Goal: Transaction & Acquisition: Purchase product/service

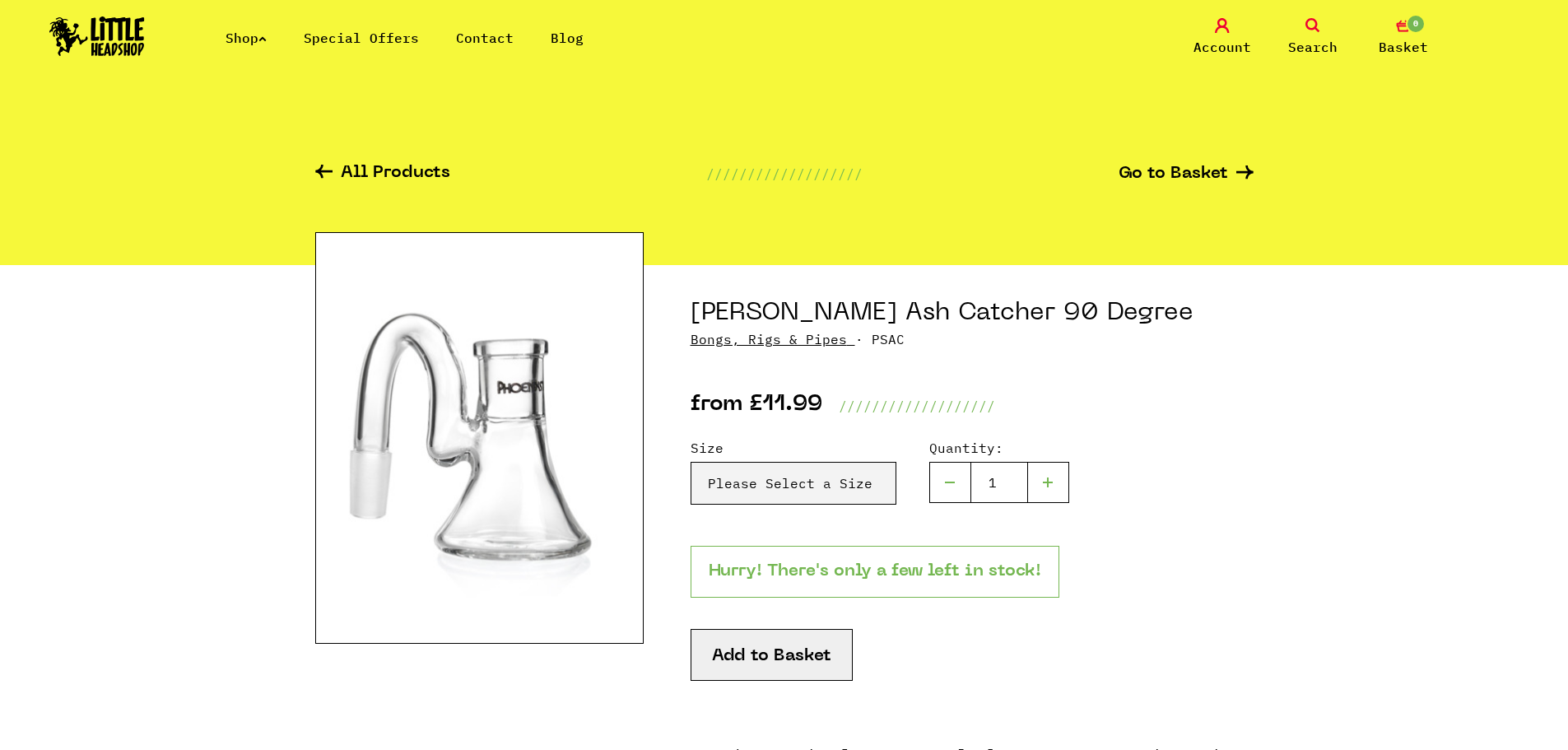
click at [132, 36] on img at bounding box center [96, 36] width 96 height 40
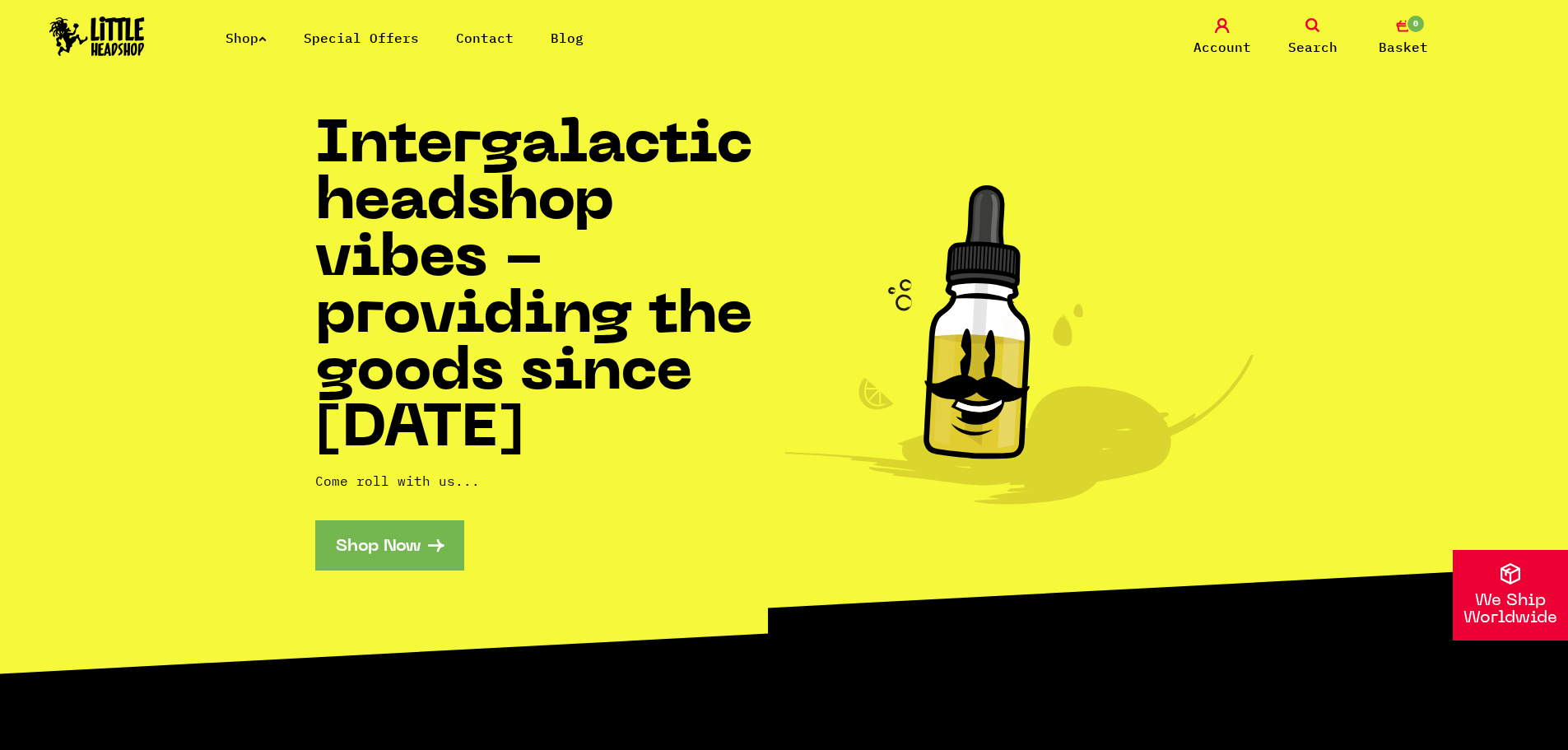
click at [254, 36] on link "Shop" at bounding box center [246, 37] width 41 height 16
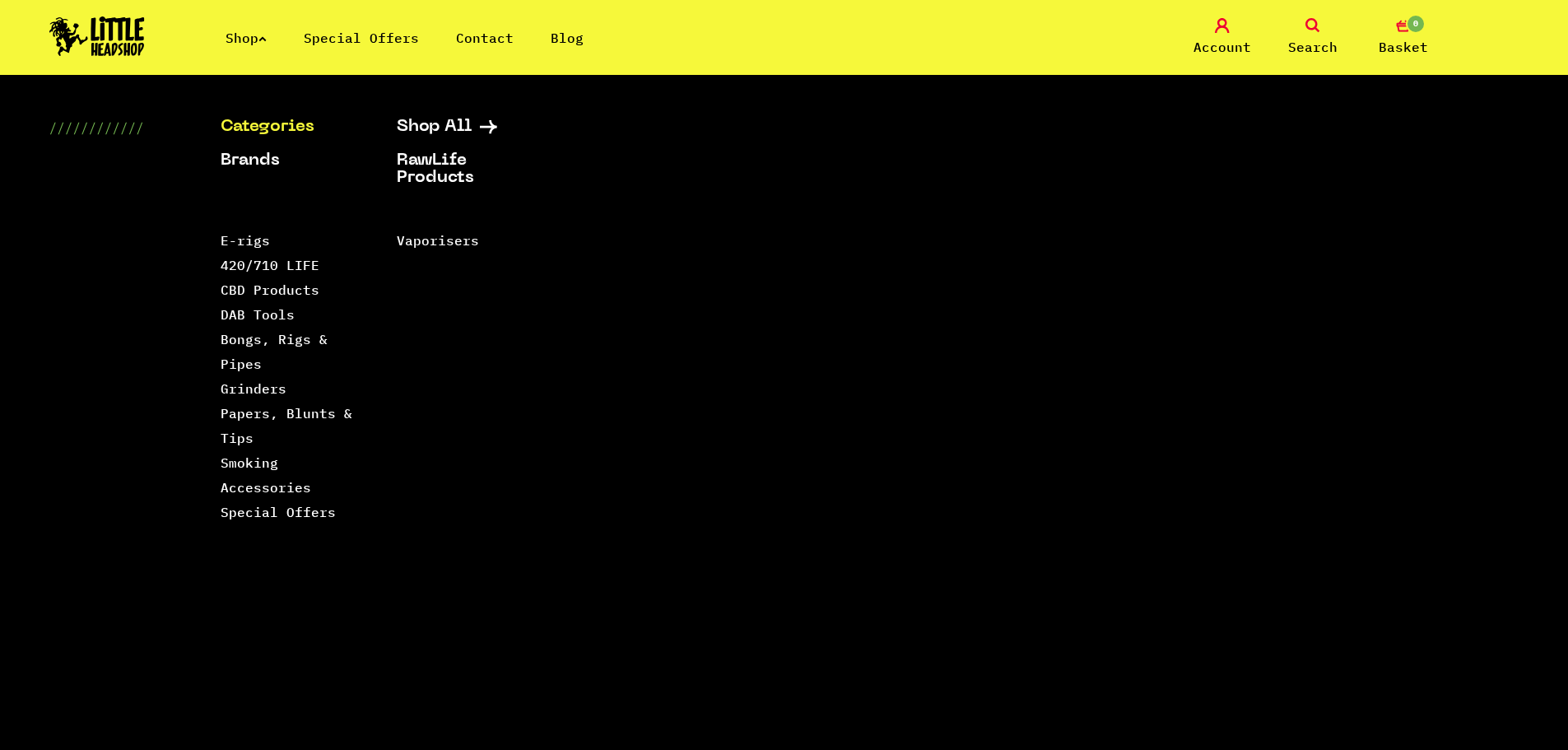
scroll to position [13, 0]
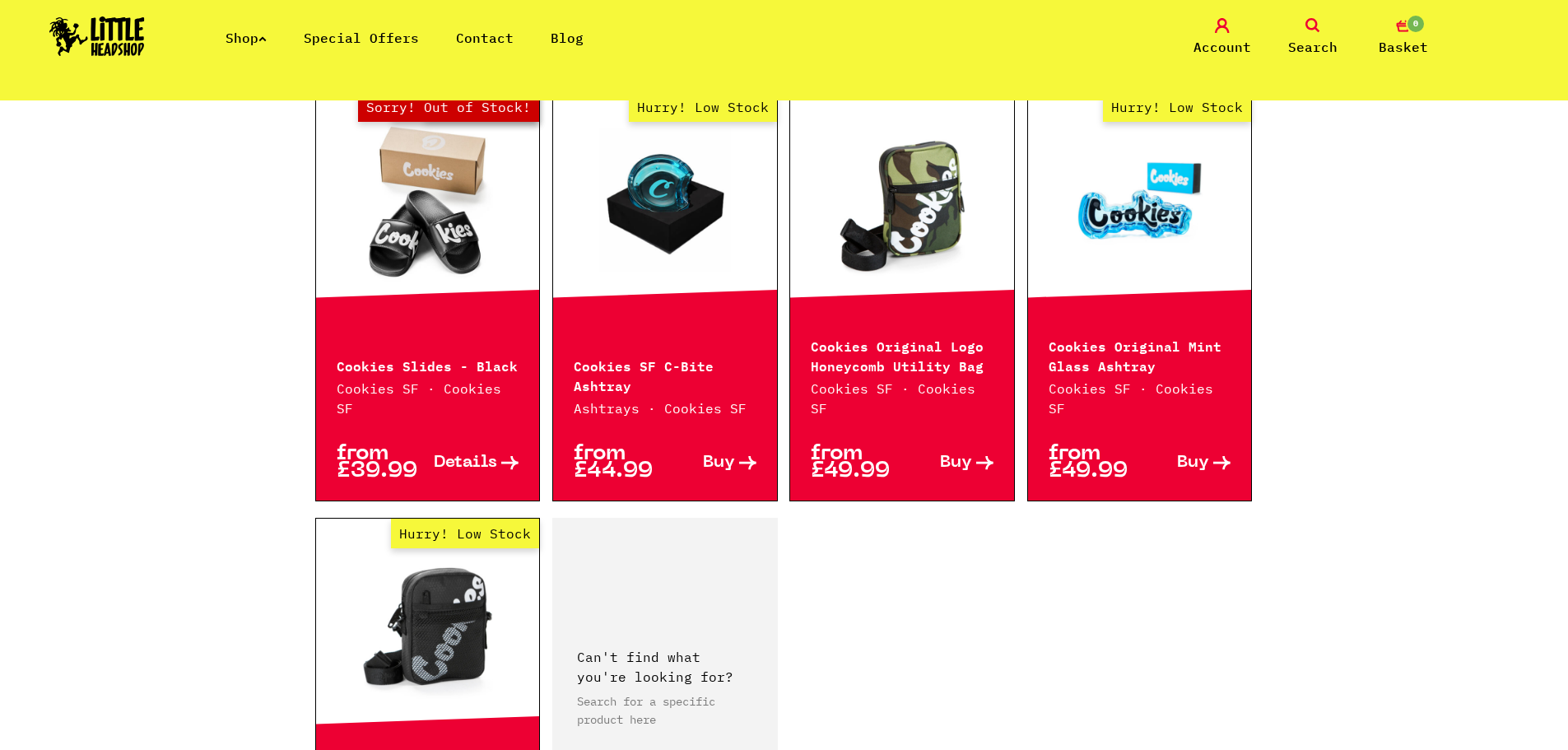
scroll to position [2139, 0]
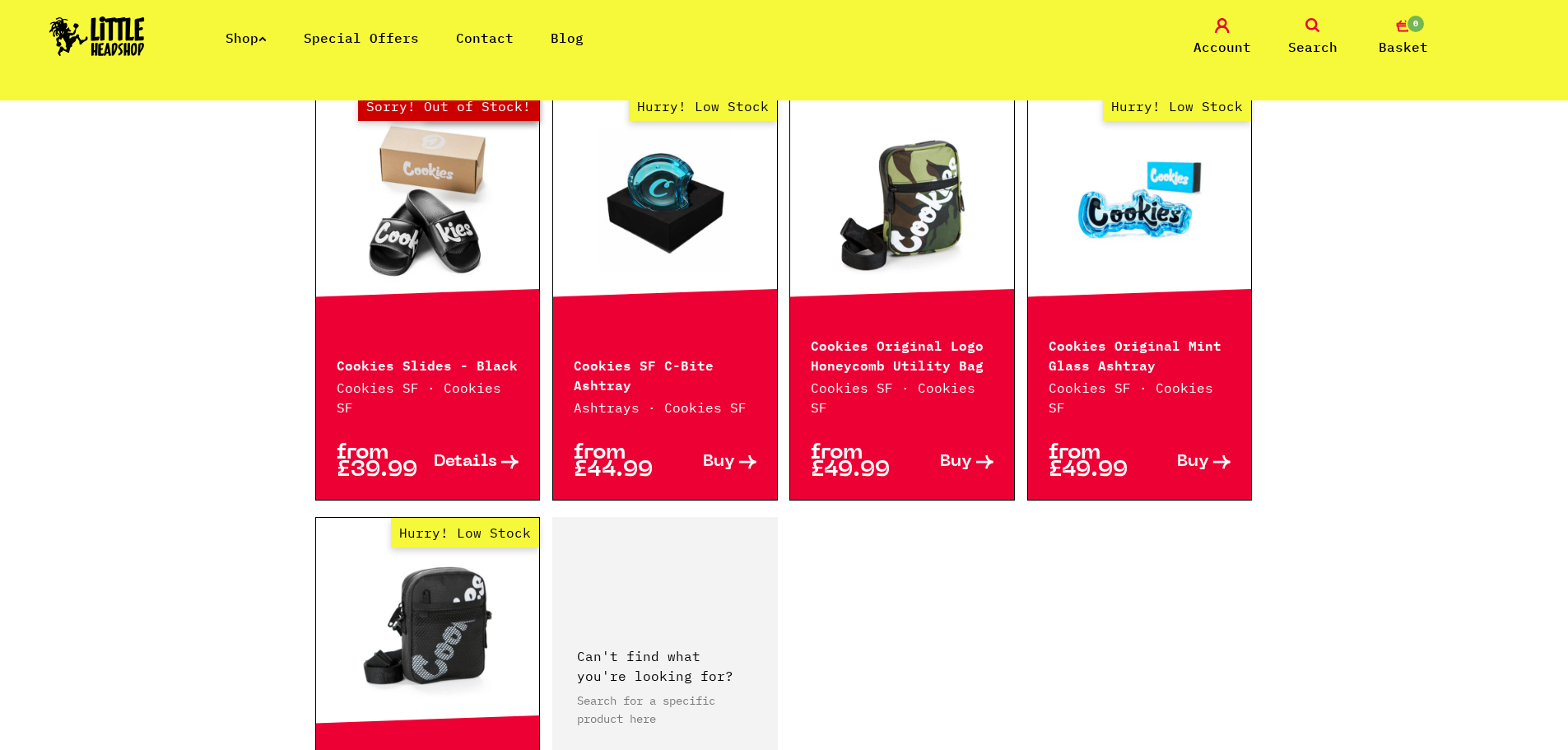
click at [1163, 167] on link "Hurry! Low Stock" at bounding box center [1140, 202] width 224 height 165
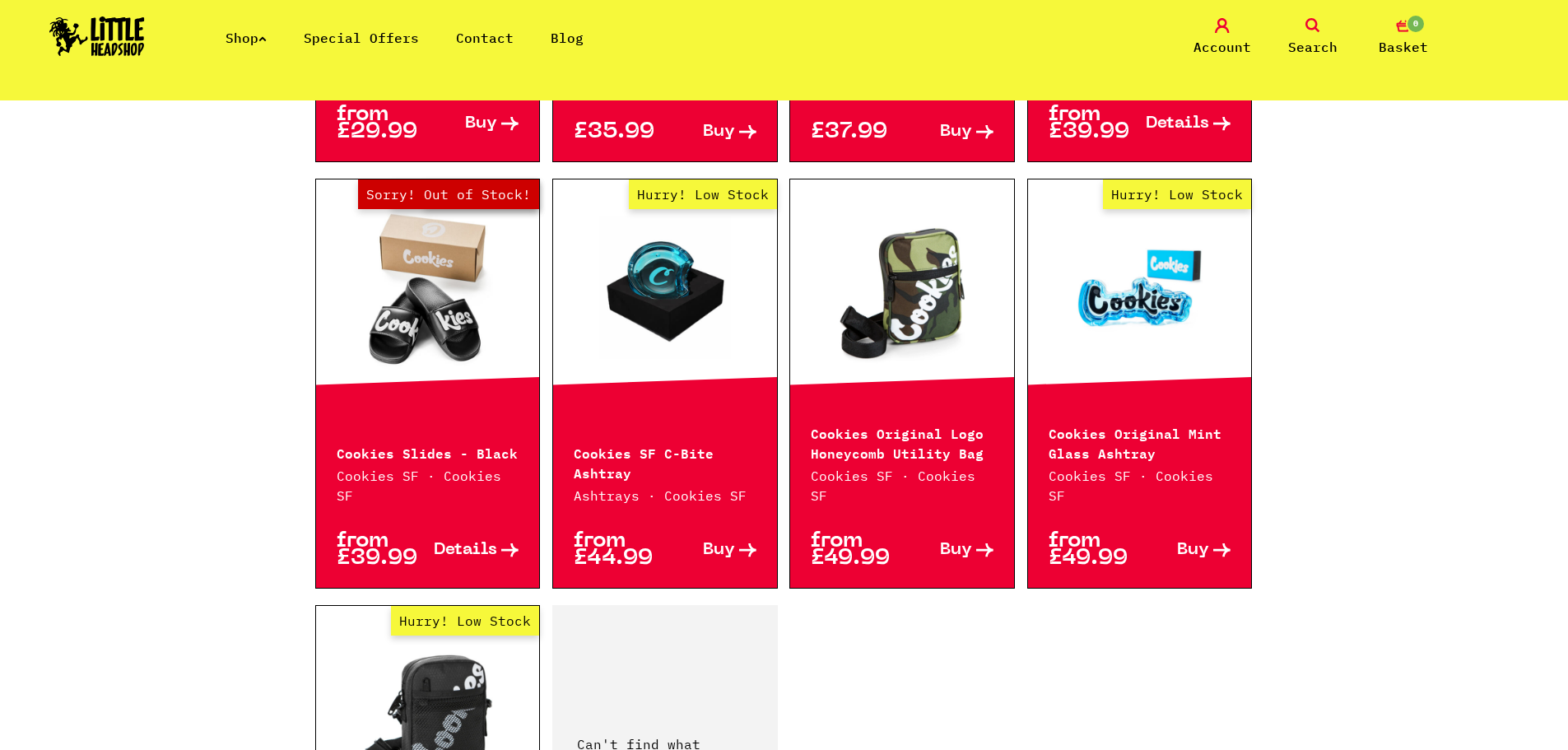
scroll to position [2050, 0]
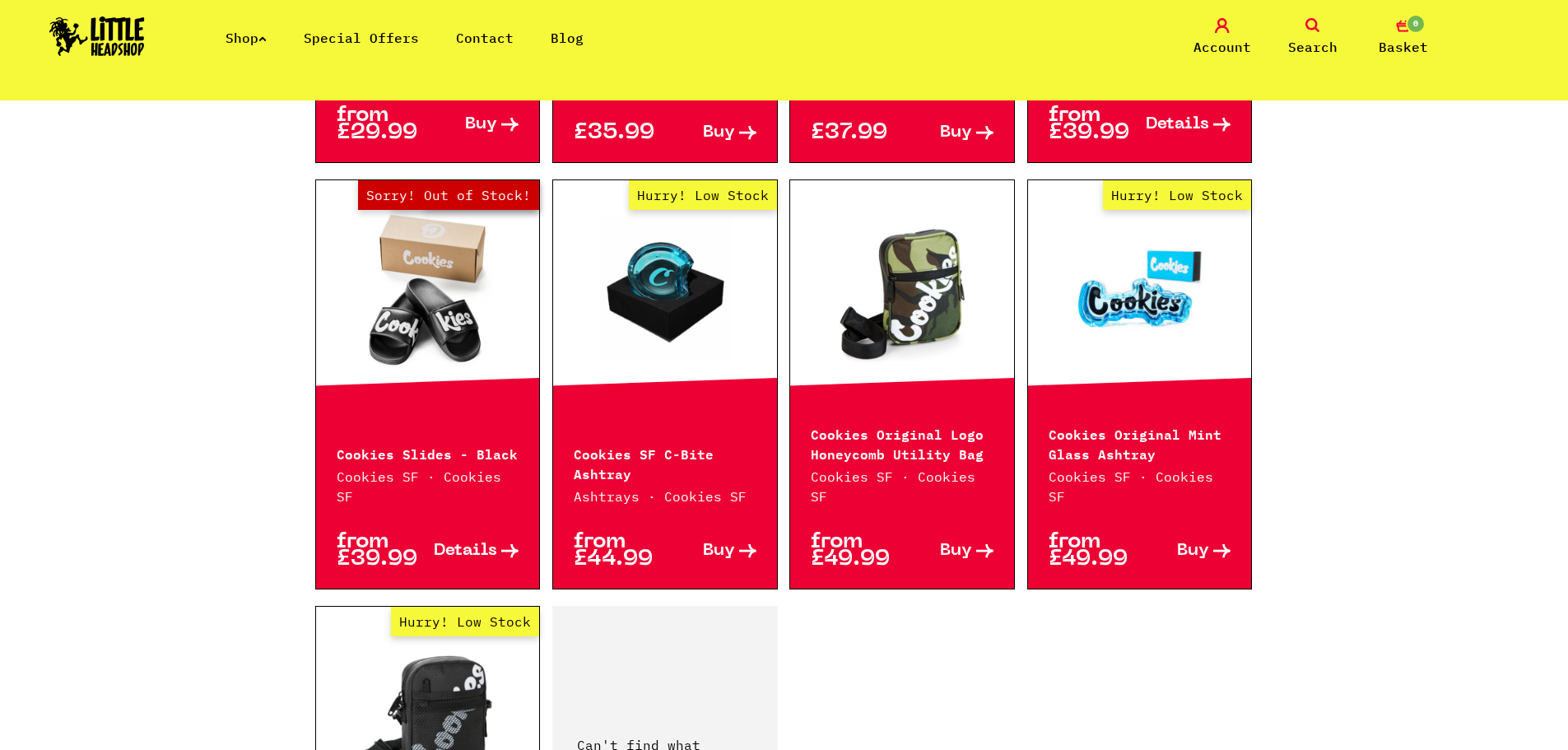
click at [713, 277] on link "Hurry! Low Stock" at bounding box center [665, 291] width 224 height 165
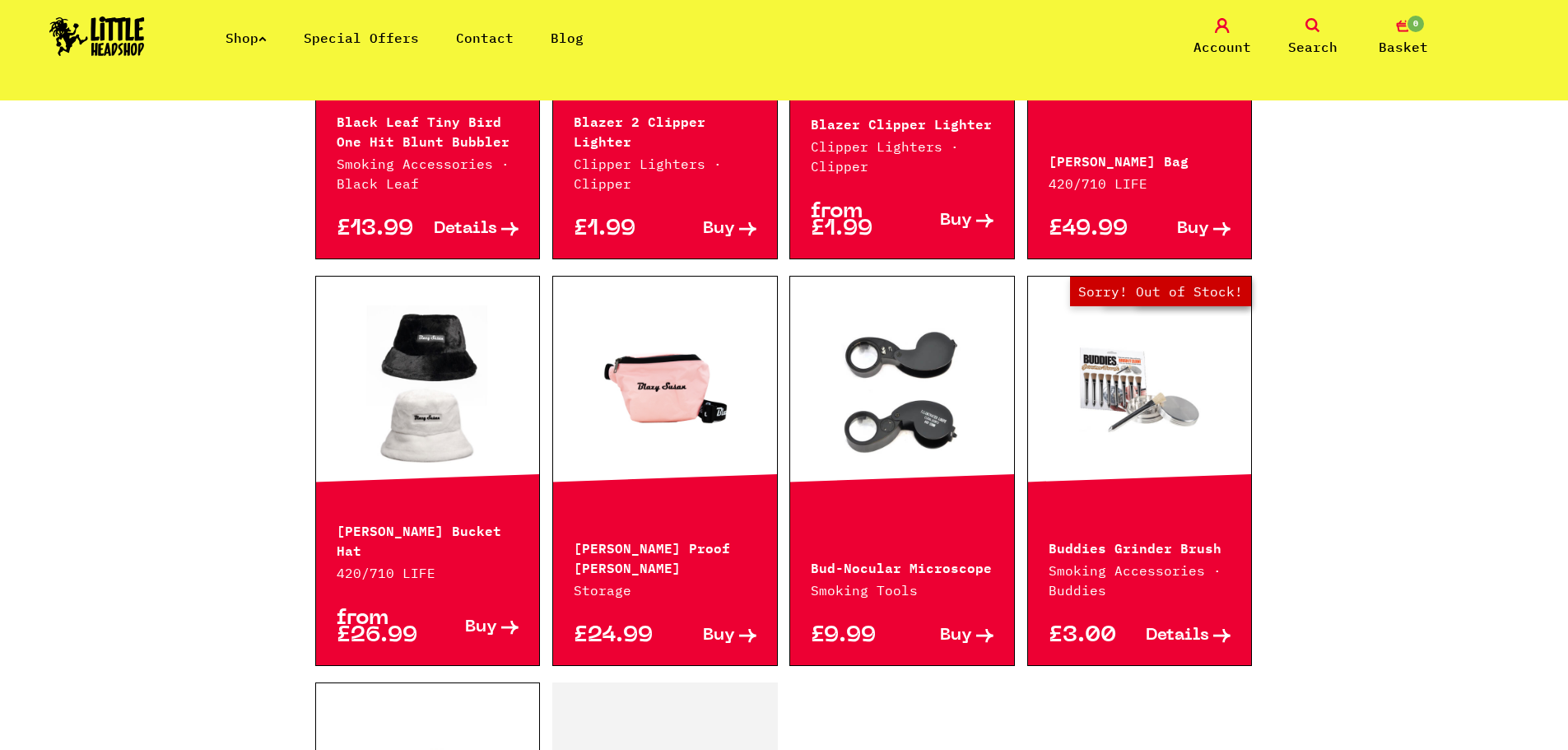
scroll to position [2217, 0]
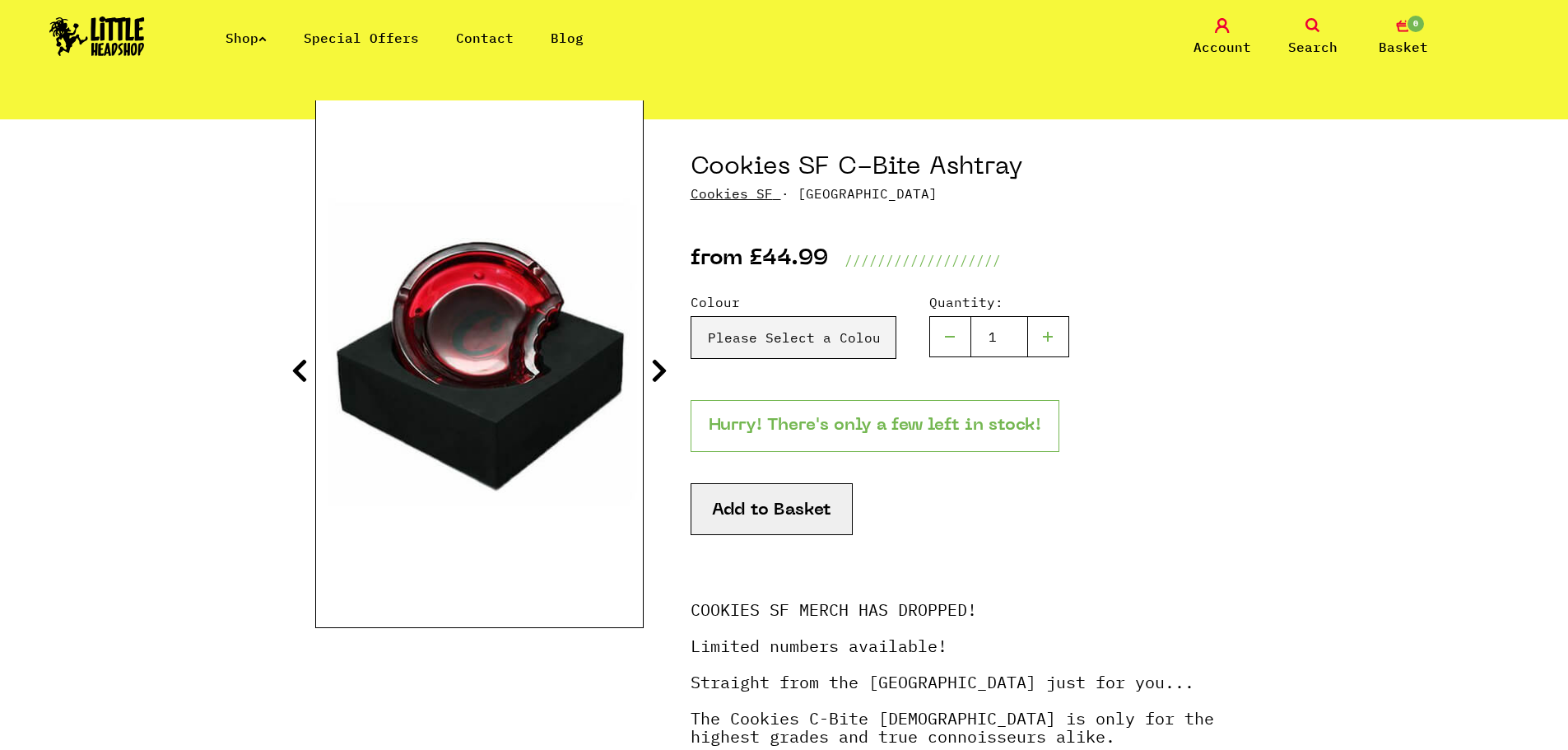
scroll to position [103, 0]
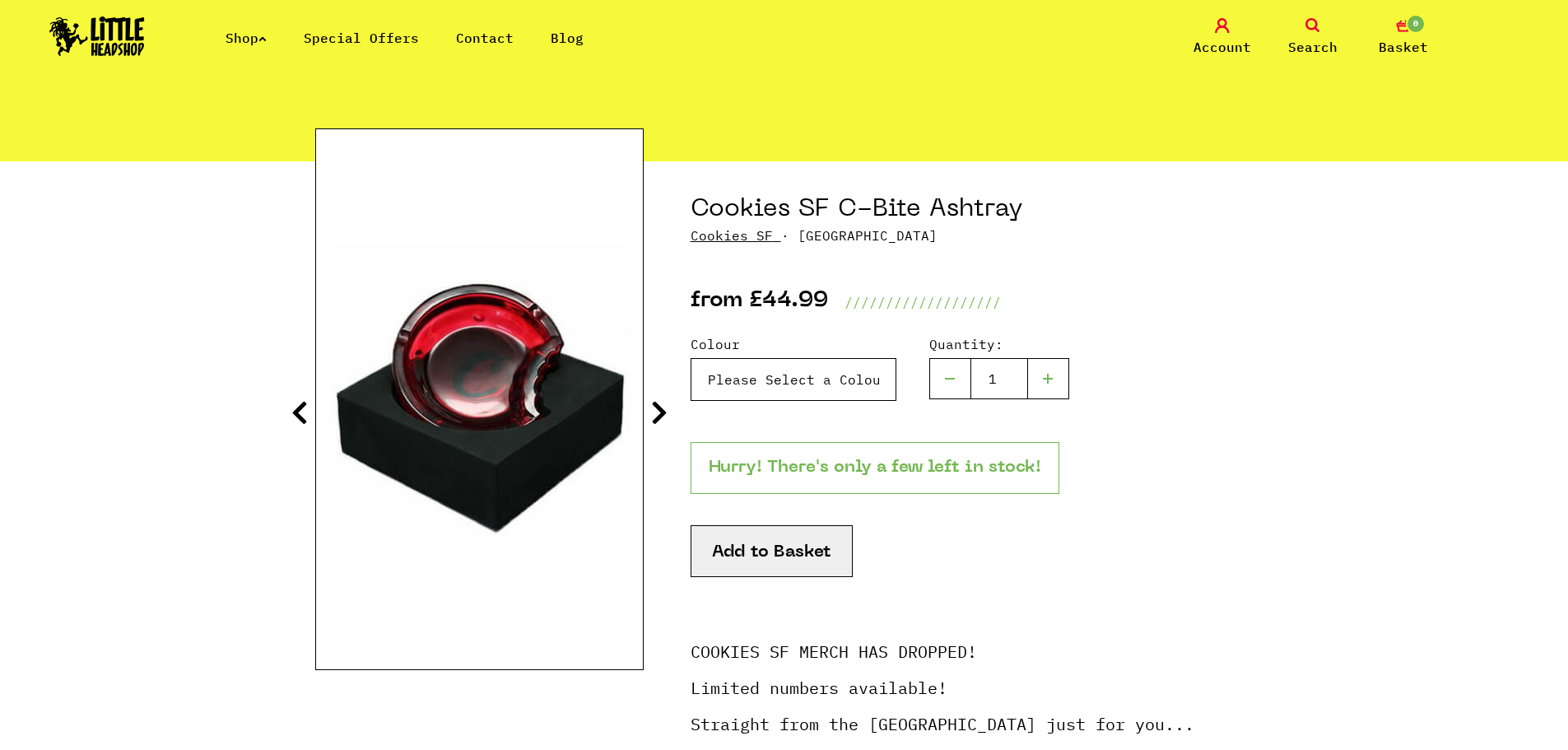
click at [799, 391] on select "Please Select a Colour Blue - £44.99 Cookies SF C-Bite Ashtray - Red - £44.99 (…" at bounding box center [793, 379] width 206 height 43
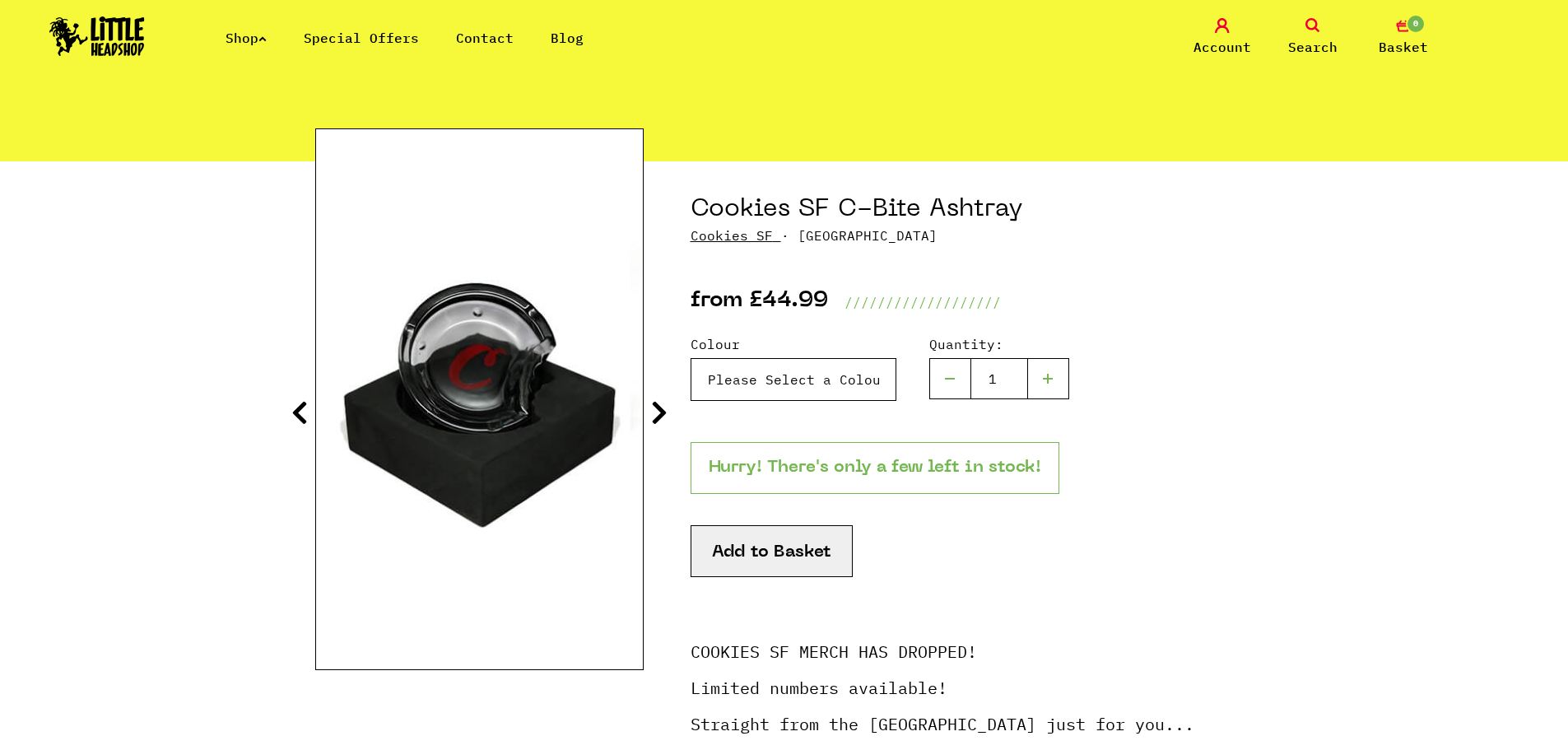
click at [690, 358] on select "Please Select a Colour Blue - £44.99 Cookies SF C-Bite Ashtray - Red - £44.99 (…" at bounding box center [793, 379] width 206 height 43
click at [810, 391] on select "Please Select a Colour Blue - £44.99 Cookies SF C-Bite Ashtray - Red - £44.99 (…" at bounding box center [793, 379] width 206 height 43
click at [690, 358] on select "Please Select a Colour Blue - £44.99 Cookies SF C-Bite Ashtray - Red - £44.99 (…" at bounding box center [793, 379] width 206 height 43
click at [796, 390] on select "Please Select a Colour Blue - £44.99 Cookies SF C-Bite Ashtray - Red - £44.99 (…" at bounding box center [793, 379] width 206 height 43
select select "876"
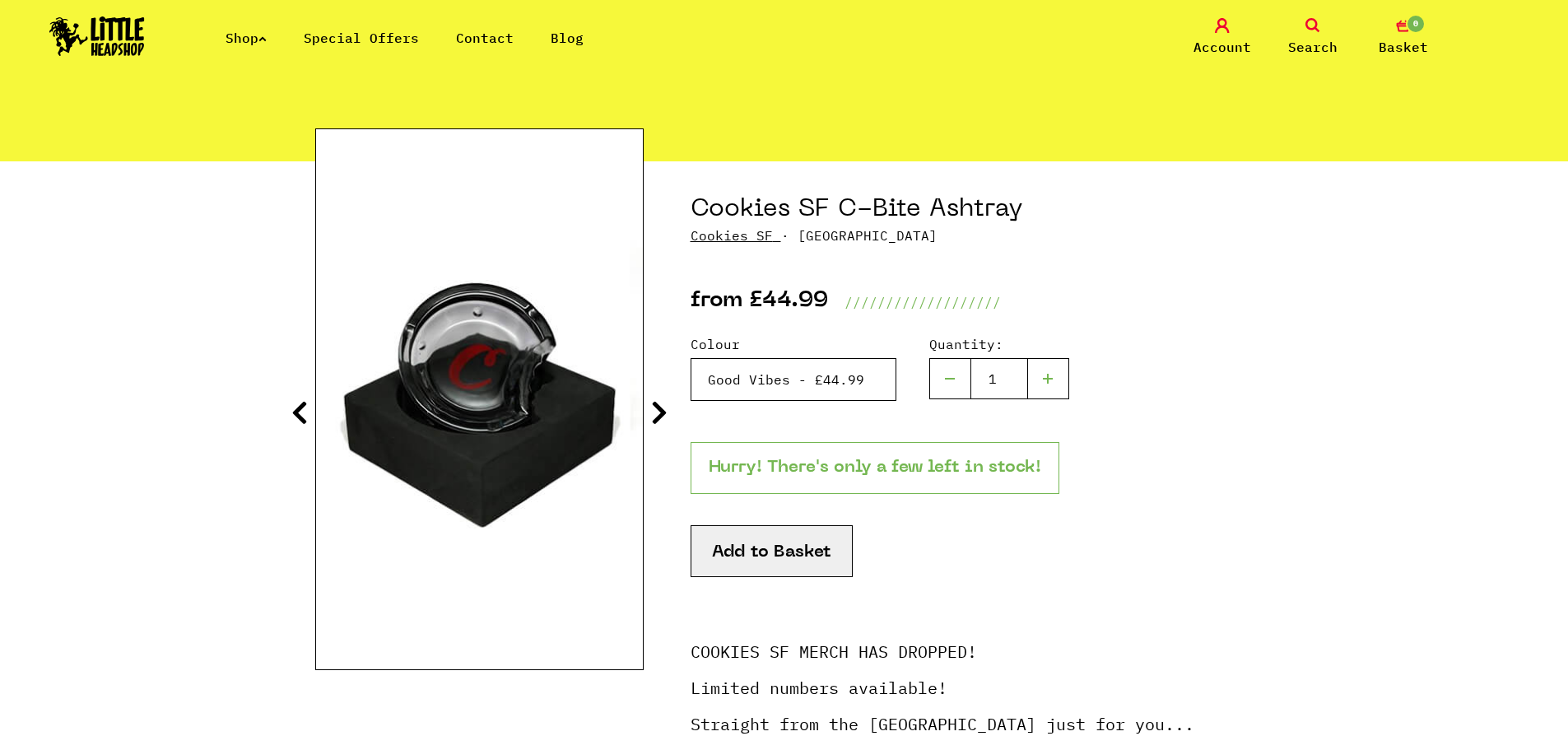
click at [690, 358] on select "Please Select a Colour Blue - £44.99 Cookies SF C-Bite Ashtray - Red - £44.99 (…" at bounding box center [793, 379] width 206 height 43
